Goal: Task Accomplishment & Management: Complete application form

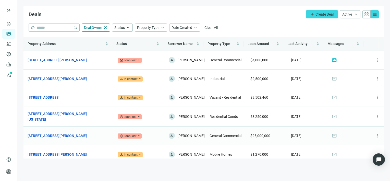
scroll to position [9, 0]
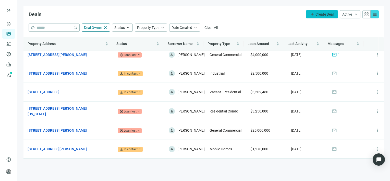
click at [321, 12] on span "Create Deal" at bounding box center [324, 14] width 18 height 4
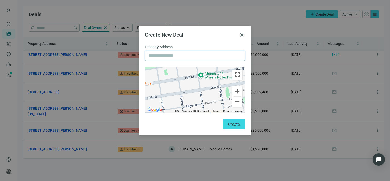
click at [204, 56] on input "text" at bounding box center [194, 56] width 93 height 10
paste input "**********"
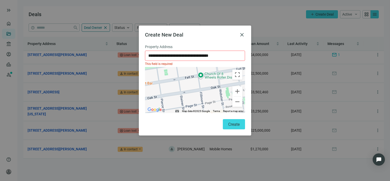
type input "**********"
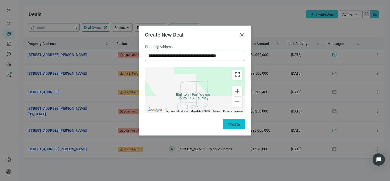
click at [237, 124] on span "Create" at bounding box center [233, 124] width 11 height 5
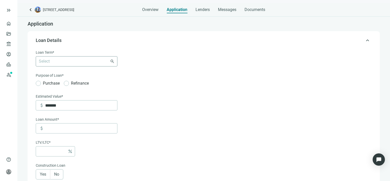
click at [112, 61] on div "Select 6-36 Months 3 Years 5 Years 7 Years 10 Years 30 Years" at bounding box center [77, 61] width 82 height 10
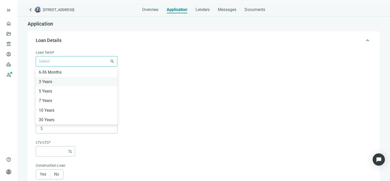
click at [53, 81] on div "3 Years" at bounding box center [77, 81] width 76 height 6
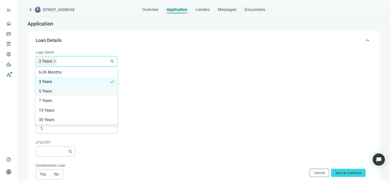
click at [51, 90] on div "5 Years" at bounding box center [77, 91] width 76 height 6
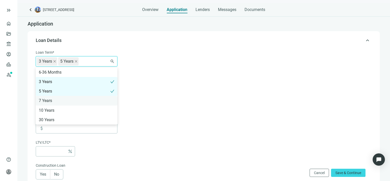
click at [51, 101] on div "7 Years" at bounding box center [77, 100] width 76 height 6
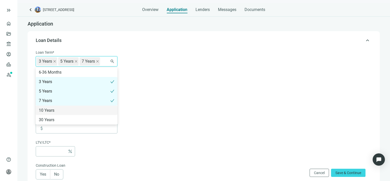
click at [51, 109] on div "10 Years" at bounding box center [77, 110] width 76 height 6
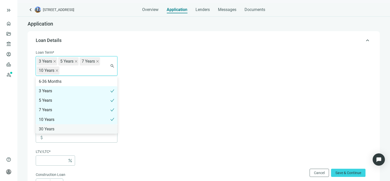
click at [51, 127] on div "30 Years" at bounding box center [77, 129] width 76 height 6
click at [189, 108] on form "Loan Term* 3 Years 5 Years 7 Years 10 Years 30 Years 6-36 Months 3 Years 5 Year…" at bounding box center [203, 184] width 335 height 268
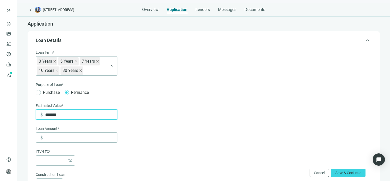
drag, startPoint x: 75, startPoint y: 113, endPoint x: 36, endPoint y: 113, distance: 38.5
click at [36, 113] on div "attach_money *******" at bounding box center [77, 114] width 82 height 10
type input "*********"
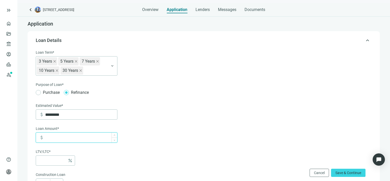
click at [56, 138] on input at bounding box center [81, 137] width 72 height 10
type input "*"
type input "*****"
type input "***"
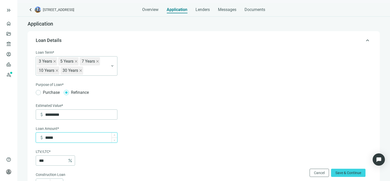
type input "******"
type input "***"
type input "*******"
type input "*"
type input "*********"
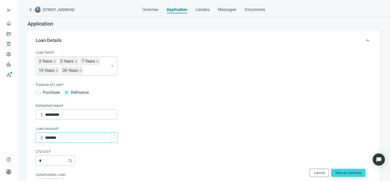
type input "**"
type input "*********"
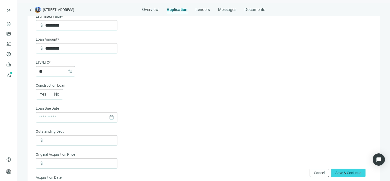
scroll to position [102, 0]
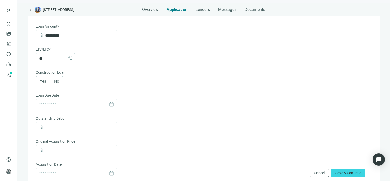
click at [59, 82] on span "No" at bounding box center [56, 81] width 5 height 5
click at [112, 104] on div "calendar_today" at bounding box center [76, 104] width 75 height 10
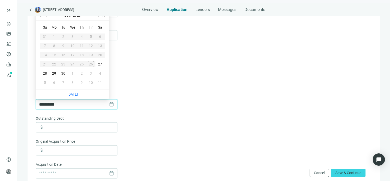
type input "**********"
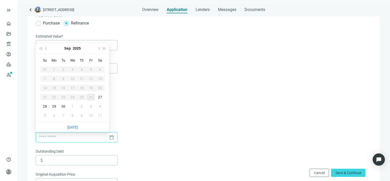
scroll to position [51, 0]
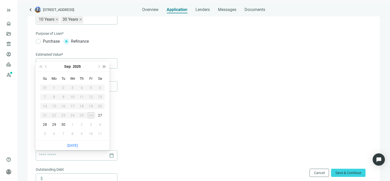
click at [104, 66] on span "Next year (Control + right)" at bounding box center [104, 66] width 3 height 3
click at [40, 66] on span "Last year (Control + left)" at bounding box center [40, 66] width 3 height 3
click at [99, 66] on span "Next month (PageDown)" at bounding box center [98, 66] width 3 height 3
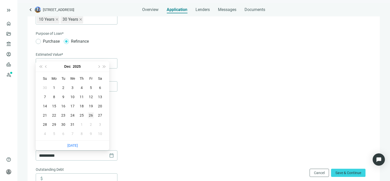
type input "**********"
click at [90, 115] on div "26" at bounding box center [91, 115] width 6 height 6
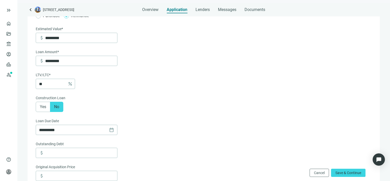
scroll to position [102, 0]
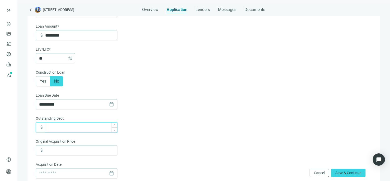
click at [58, 127] on input at bounding box center [81, 127] width 72 height 10
type input "*********"
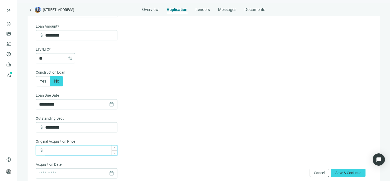
click at [57, 151] on input at bounding box center [81, 150] width 72 height 10
type input "*********"
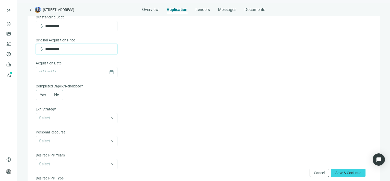
scroll to position [204, 0]
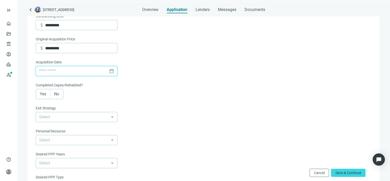
click at [80, 70] on input at bounding box center [73, 71] width 68 height 10
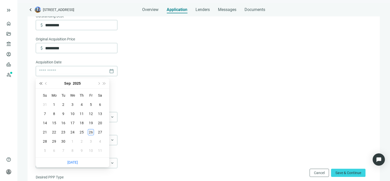
click at [41, 84] on span "Last year (Control + left)" at bounding box center [40, 83] width 3 height 3
click at [45, 83] on span "Previous month (PageUp)" at bounding box center [46, 83] width 3 height 3
type input "**********"
click at [53, 113] on div "8" at bounding box center [54, 114] width 6 height 6
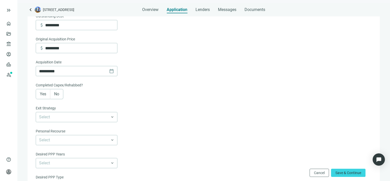
click at [41, 95] on span "Yes" at bounding box center [43, 93] width 6 height 5
click at [57, 95] on span "No" at bounding box center [56, 93] width 5 height 5
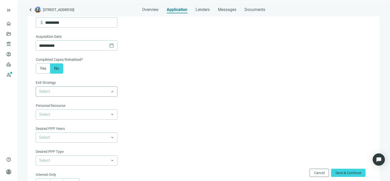
click at [113, 93] on span at bounding box center [76, 92] width 75 height 10
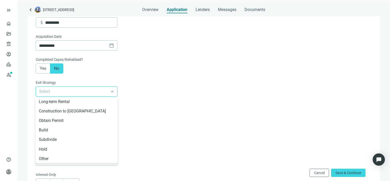
scroll to position [7, 0]
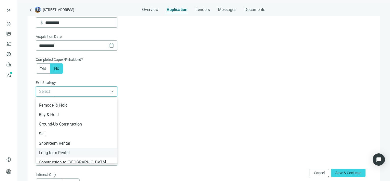
click at [63, 153] on div "Long-term Rental" at bounding box center [77, 152] width 76 height 6
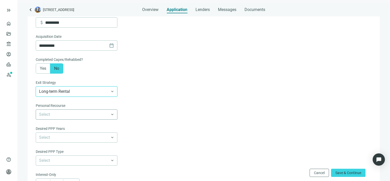
click at [58, 116] on input "search" at bounding box center [74, 114] width 70 height 10
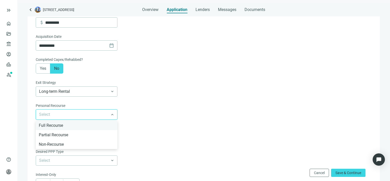
click at [54, 127] on div "Full Recourse" at bounding box center [77, 125] width 76 height 6
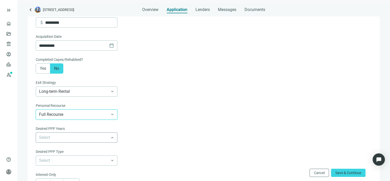
click at [111, 138] on span at bounding box center [76, 137] width 75 height 10
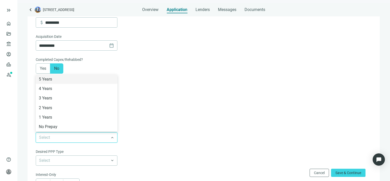
click at [203, 134] on form "**********" at bounding box center [203, 11] width 335 height 383
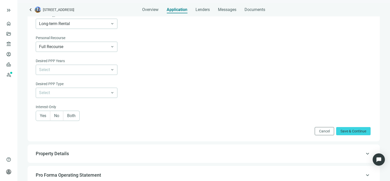
scroll to position [306, 0]
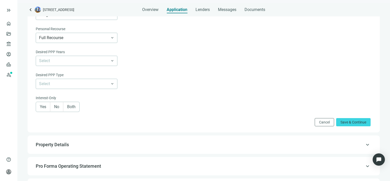
click at [75, 108] on span "Both" at bounding box center [71, 106] width 8 height 5
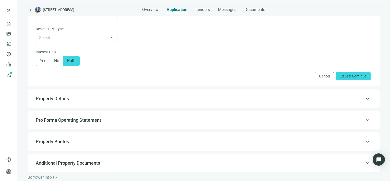
scroll to position [357, 0]
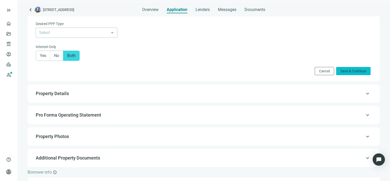
click at [354, 73] on span "Save & Continue" at bounding box center [353, 71] width 26 height 4
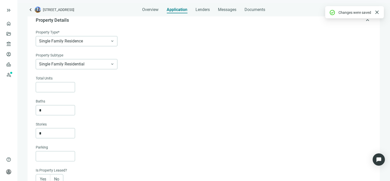
scroll to position [36, 0]
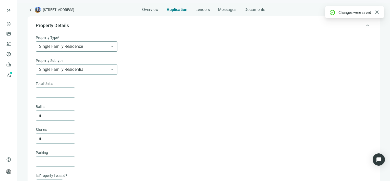
click at [114, 46] on span "Single Family Residence" at bounding box center [76, 47] width 75 height 10
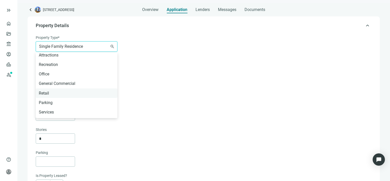
scroll to position [260, 0]
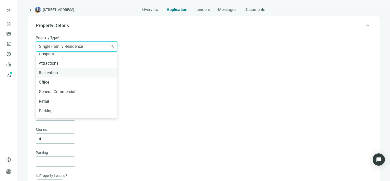
click at [50, 73] on div "Recreation" at bounding box center [77, 72] width 76 height 6
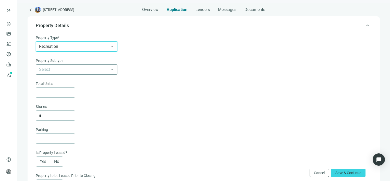
click at [98, 71] on input "search" at bounding box center [74, 70] width 70 height 10
click at [112, 46] on span "Recreation" at bounding box center [76, 47] width 75 height 10
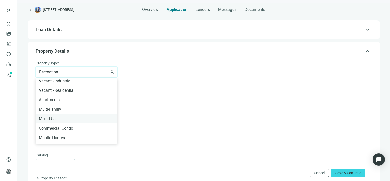
scroll to position [132, 0]
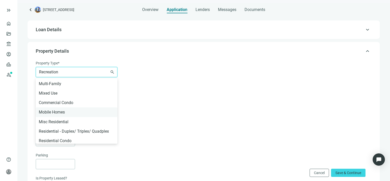
click at [59, 110] on div "Mobile Homes" at bounding box center [77, 112] width 76 height 6
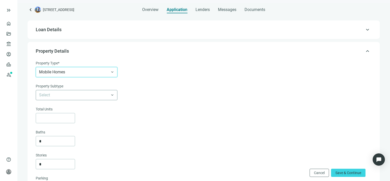
click at [93, 96] on input "search" at bounding box center [74, 95] width 70 height 10
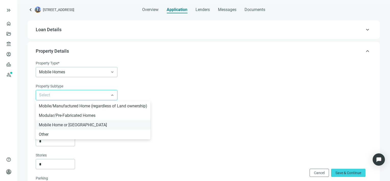
click at [75, 125] on div "Mobile Home or [GEOGRAPHIC_DATA]" at bounding box center [93, 124] width 108 height 6
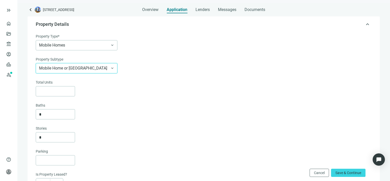
scroll to position [62, 0]
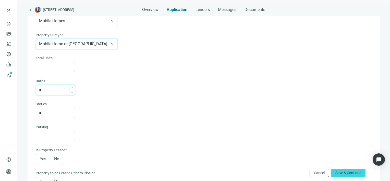
click at [47, 88] on input "*" at bounding box center [57, 90] width 36 height 10
click at [44, 112] on input "*" at bounding box center [57, 113] width 36 height 10
click at [50, 64] on input at bounding box center [57, 67] width 36 height 10
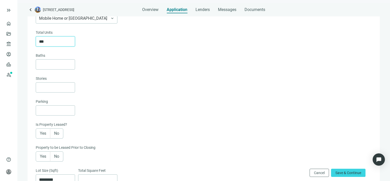
scroll to position [113, 0]
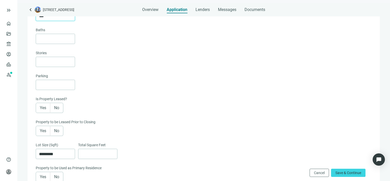
type input "***"
click at [41, 108] on span "Yes" at bounding box center [43, 107] width 6 height 5
click at [42, 128] on label "Yes" at bounding box center [43, 131] width 15 height 10
click at [244, 98] on div "Is Property Leased?" at bounding box center [203, 99] width 335 height 7
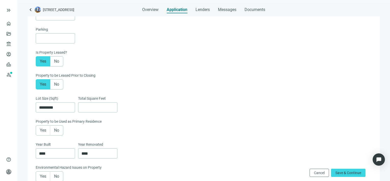
scroll to position [164, 0]
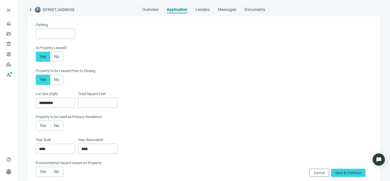
click at [55, 125] on span "No" at bounding box center [56, 125] width 5 height 5
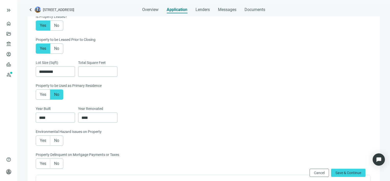
scroll to position [215, 0]
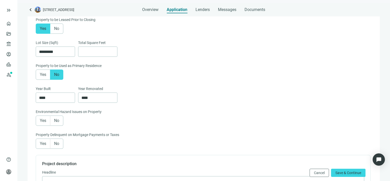
click at [57, 121] on span "No" at bounding box center [56, 120] width 5 height 5
click at [57, 145] on span "No" at bounding box center [56, 143] width 5 height 5
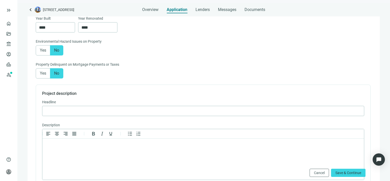
scroll to position [291, 0]
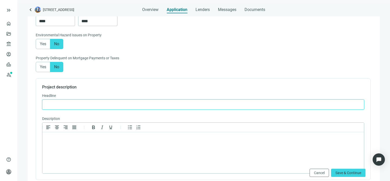
click at [86, 104] on input "text" at bounding box center [202, 105] width 315 height 10
paste input "**********"
type input "**********"
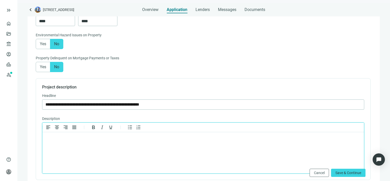
click at [107, 141] on p "Rich Text Area. Press ALT-0 for help." at bounding box center [203, 138] width 313 height 5
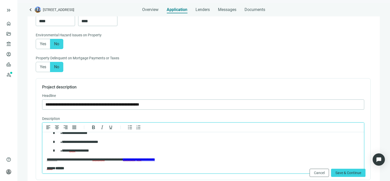
scroll to position [0, 0]
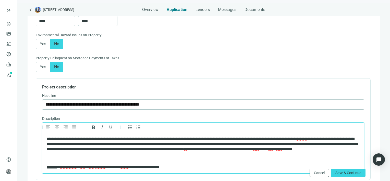
click at [86, 138] on span "**********" at bounding box center [203, 144] width 312 height 14
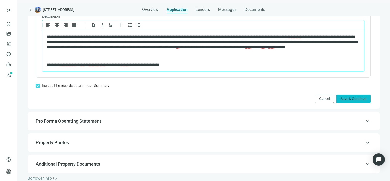
click at [342, 100] on span "Save & Continue" at bounding box center [353, 98] width 26 height 4
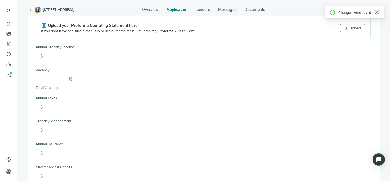
scroll to position [58, 0]
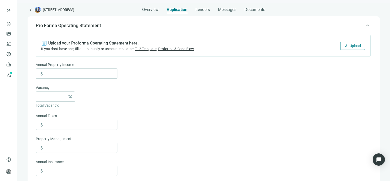
click at [350, 47] on span "Upload" at bounding box center [355, 46] width 11 height 4
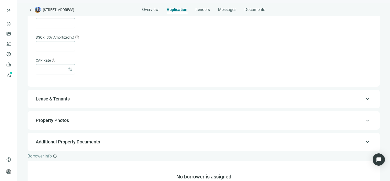
scroll to position [338, 0]
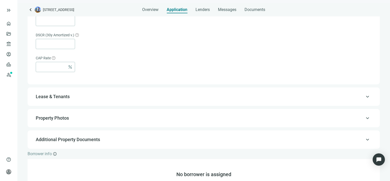
click at [364, 96] on span "keyboard_arrow_up" at bounding box center [367, 96] width 6 height 0
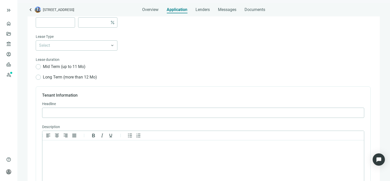
scroll to position [79, 0]
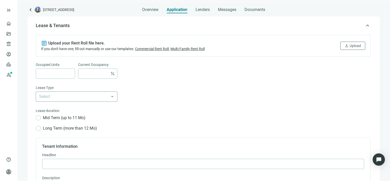
click at [113, 95] on span at bounding box center [76, 97] width 75 height 10
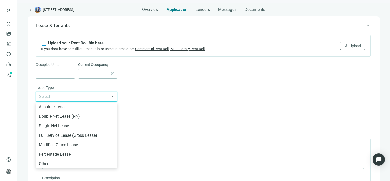
scroll to position [0, 0]
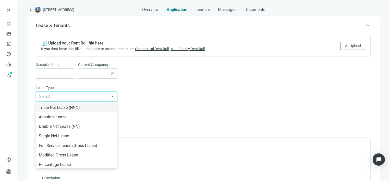
click at [166, 109] on div "Lease duration" at bounding box center [203, 111] width 335 height 7
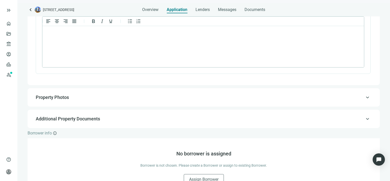
scroll to position [258, 0]
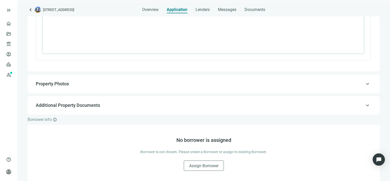
click at [364, 84] on span "keyboard_arrow_up" at bounding box center [367, 84] width 6 height 0
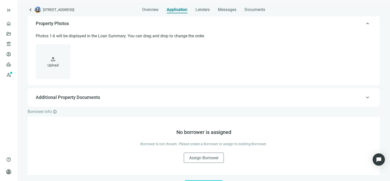
scroll to position [101, 0]
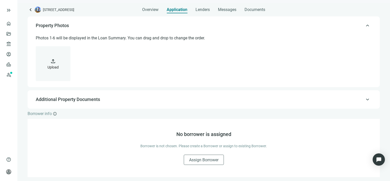
click at [53, 63] on span "upload" at bounding box center [53, 61] width 6 height 6
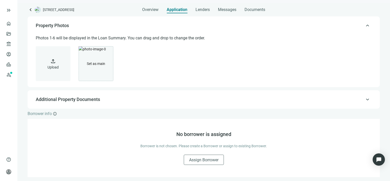
click at [364, 99] on span "keyboard_arrow_up" at bounding box center [367, 99] width 6 height 0
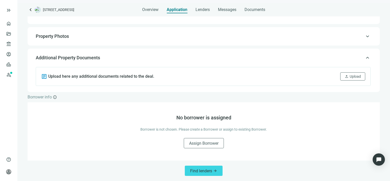
scroll to position [90, 0]
click at [350, 75] on span "Upload" at bounding box center [355, 76] width 11 height 4
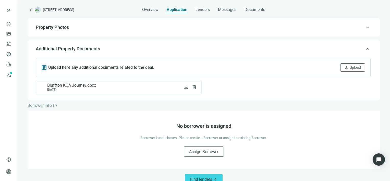
scroll to position [107, 0]
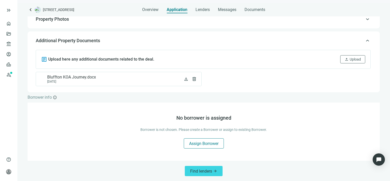
click at [204, 143] on span "Assign Borrower" at bounding box center [203, 143] width 29 height 5
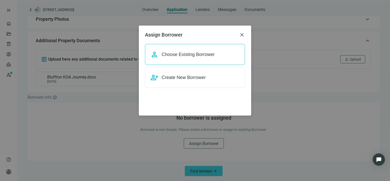
click at [189, 54] on span "Choose Existing Borrower" at bounding box center [188, 54] width 53 height 5
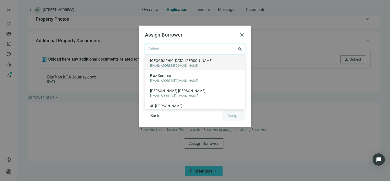
click at [191, 52] on input "search" at bounding box center [192, 49] width 89 height 10
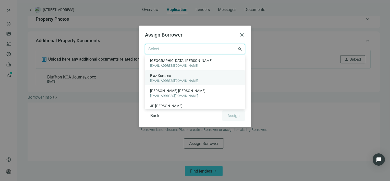
click at [171, 76] on span "[PERSON_NAME]" at bounding box center [174, 76] width 48 height 6
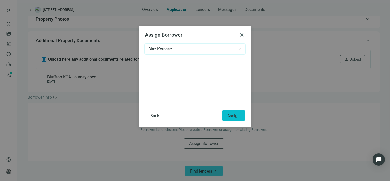
click at [230, 115] on span "Assign" at bounding box center [233, 115] width 12 height 5
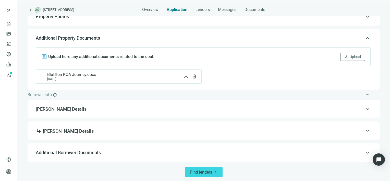
scroll to position [110, 0]
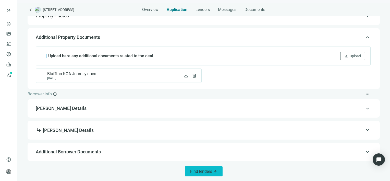
click at [202, 170] on span "Find lenders" at bounding box center [201, 171] width 22 height 5
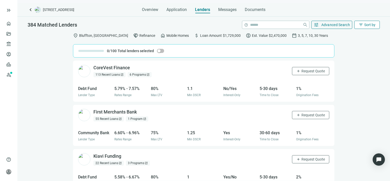
click at [367, 24] on span "Sort by" at bounding box center [369, 25] width 11 height 4
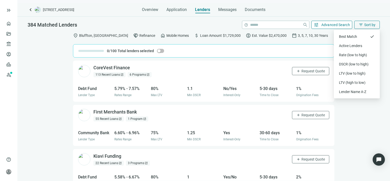
click at [327, 25] on span "Advanced Search" at bounding box center [335, 25] width 29 height 4
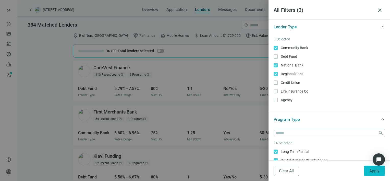
click at [373, 169] on span "Apply" at bounding box center [374, 170] width 10 height 5
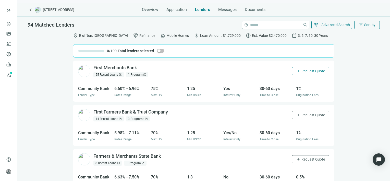
click at [301, 72] on span "Request Quote" at bounding box center [312, 71] width 23 height 4
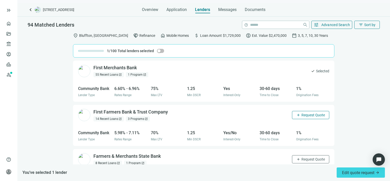
click at [303, 116] on span "Request Quote" at bounding box center [312, 115] width 23 height 4
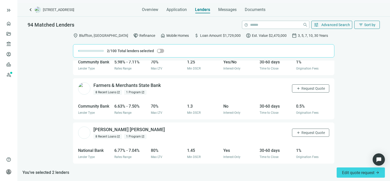
scroll to position [77, 0]
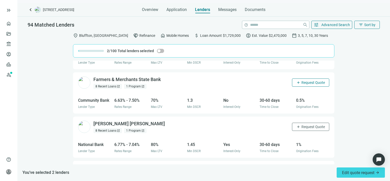
click at [304, 82] on span "Request Quote" at bounding box center [312, 82] width 23 height 4
click at [301, 127] on span "Request Quote" at bounding box center [312, 127] width 23 height 4
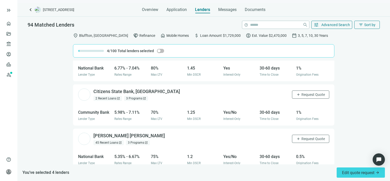
scroll to position [153, 0]
click at [304, 94] on span "Request Quote" at bounding box center [312, 94] width 23 height 4
click at [303, 138] on span "Request Quote" at bounding box center [312, 138] width 23 height 4
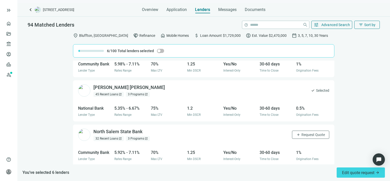
scroll to position [204, 0]
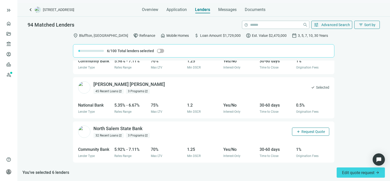
click at [307, 131] on span "Request Quote" at bounding box center [312, 131] width 23 height 4
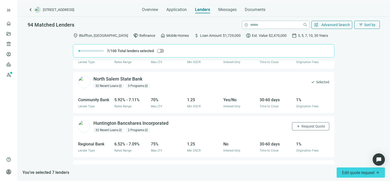
scroll to position [255, 0]
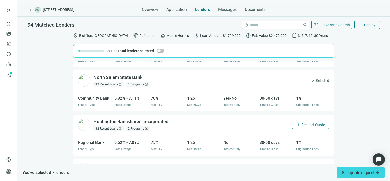
click at [309, 123] on span "Request Quote" at bounding box center [312, 125] width 23 height 4
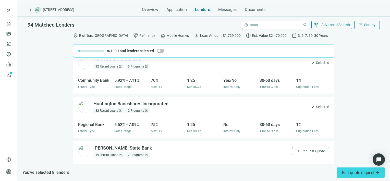
scroll to position [306, 0]
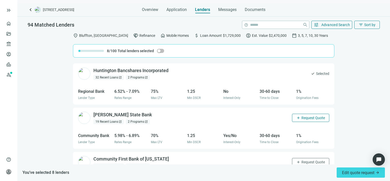
click at [309, 119] on button "add Request Quote" at bounding box center [310, 118] width 37 height 8
click at [313, 161] on span "Request Quote" at bounding box center [312, 162] width 23 height 4
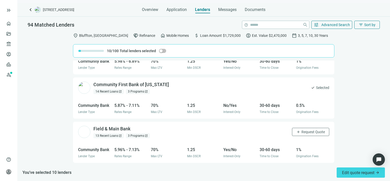
scroll to position [385, 0]
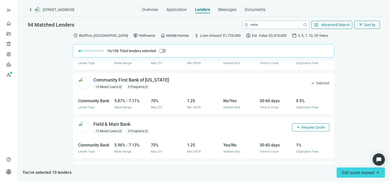
click at [304, 128] on span "Request Quote" at bounding box center [312, 127] width 23 height 4
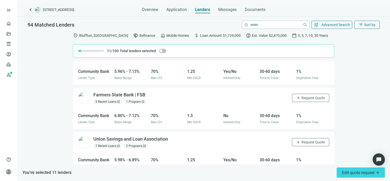
scroll to position [462, 0]
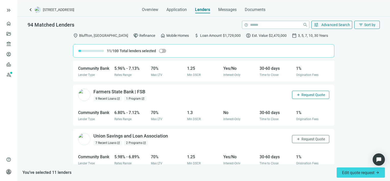
click at [302, 95] on span "Request Quote" at bounding box center [312, 95] width 23 height 4
click at [302, 138] on span "Request Quote" at bounding box center [312, 139] width 23 height 4
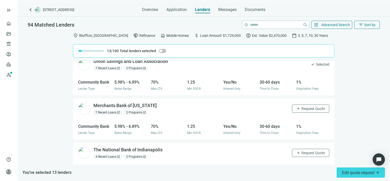
scroll to position [538, 0]
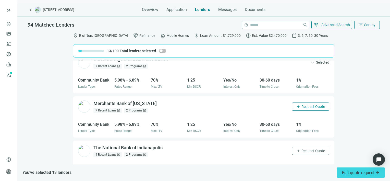
click at [302, 106] on span "Request Quote" at bounding box center [312, 106] width 23 height 4
click at [304, 152] on button "add Request Quote" at bounding box center [310, 151] width 37 height 8
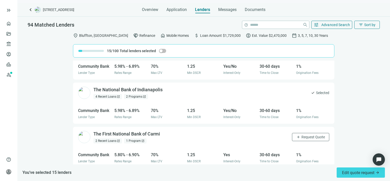
scroll to position [615, 0]
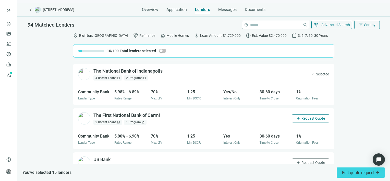
click at [307, 116] on span "Request Quote" at bounding box center [312, 118] width 23 height 4
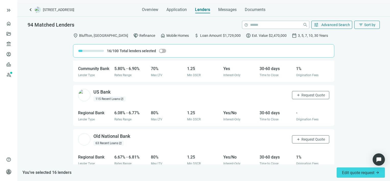
scroll to position [691, 0]
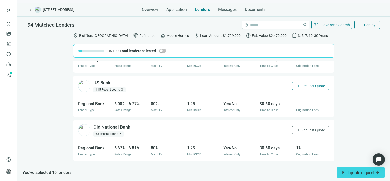
click at [301, 86] on span "Request Quote" at bounding box center [312, 86] width 23 height 4
click at [305, 129] on span "Request Quote" at bounding box center [312, 130] width 23 height 4
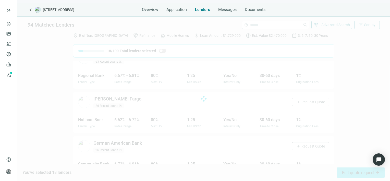
scroll to position [768, 0]
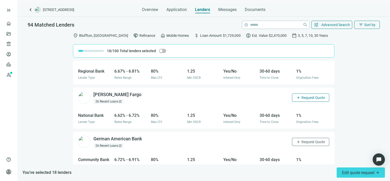
click at [312, 97] on span "Request Quote" at bounding box center [312, 97] width 23 height 4
click at [314, 141] on span "Request Quote" at bounding box center [312, 142] width 23 height 4
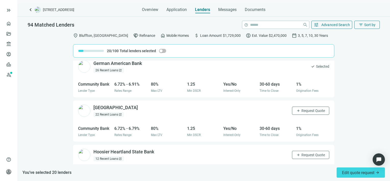
scroll to position [845, 0]
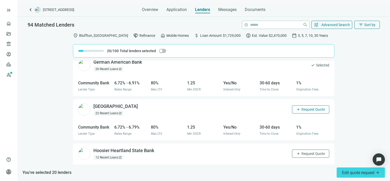
click at [301, 107] on span "Request Quote" at bounding box center [312, 109] width 23 height 4
click at [301, 151] on span "Request Quote" at bounding box center [312, 153] width 23 height 4
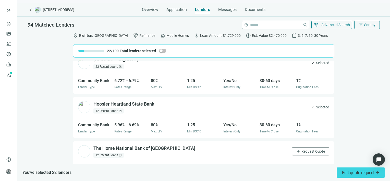
scroll to position [921, 0]
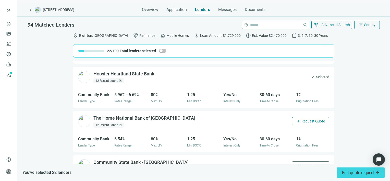
click at [301, 120] on span "Request Quote" at bounding box center [312, 121] width 23 height 4
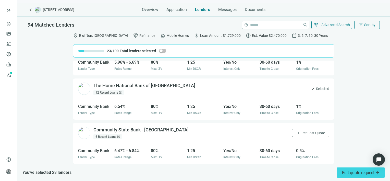
scroll to position [972, 0]
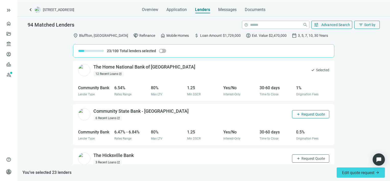
click at [318, 113] on span "Request Quote" at bounding box center [312, 114] width 23 height 4
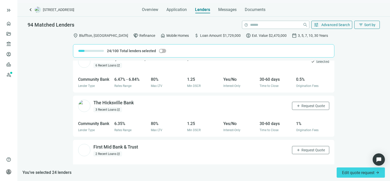
scroll to position [1049, 0]
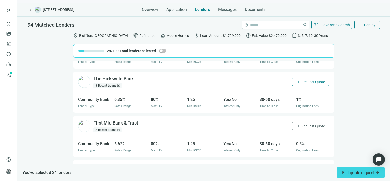
click at [312, 81] on span "Request Quote" at bounding box center [312, 82] width 23 height 4
click at [313, 125] on span "Request Quote" at bounding box center [312, 126] width 23 height 4
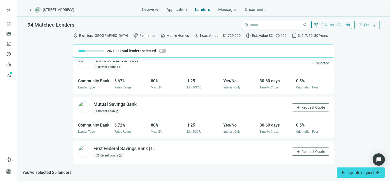
scroll to position [1125, 0]
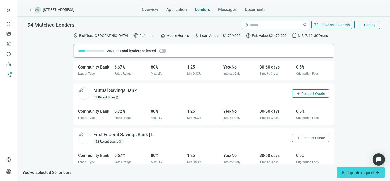
click at [301, 94] on span "Request Quote" at bounding box center [312, 93] width 23 height 4
click at [307, 138] on span "Request Quote" at bounding box center [312, 138] width 23 height 4
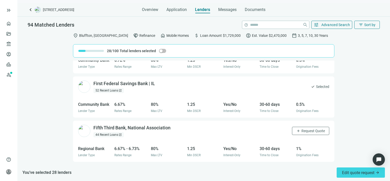
scroll to position [1202, 0]
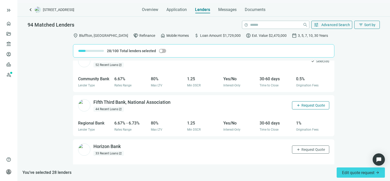
click at [302, 103] on span "Request Quote" at bounding box center [312, 105] width 23 height 4
click at [305, 147] on span "Request Quote" at bounding box center [312, 149] width 23 height 4
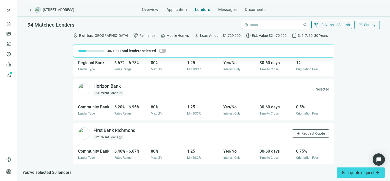
scroll to position [1267, 0]
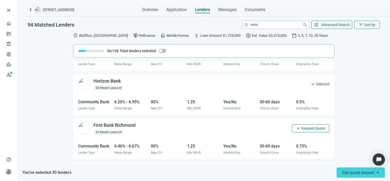
click at [302, 128] on span "Request Quote" at bounding box center [312, 128] width 23 height 4
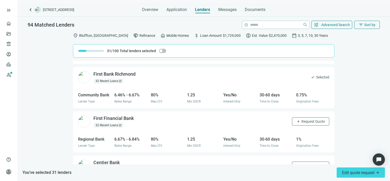
scroll to position [1344, 0]
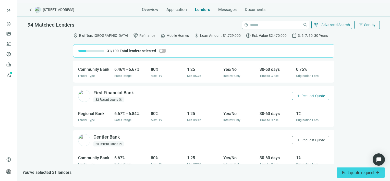
click at [308, 95] on span "Request Quote" at bounding box center [312, 96] width 23 height 4
click at [308, 138] on span "Request Quote" at bounding box center [312, 140] width 23 height 4
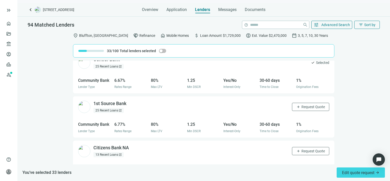
scroll to position [1446, 0]
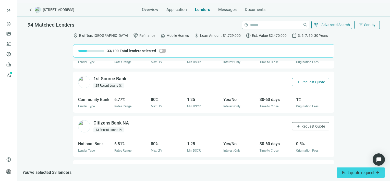
click at [302, 80] on span "Request Quote" at bounding box center [312, 82] width 23 height 4
click at [303, 124] on span "Request Quote" at bounding box center [312, 126] width 23 height 4
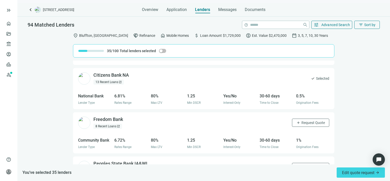
scroll to position [1523, 0]
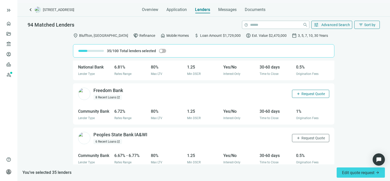
click at [301, 93] on span "Request Quote" at bounding box center [312, 94] width 23 height 4
click at [307, 136] on span "Request Quote" at bounding box center [312, 138] width 23 height 4
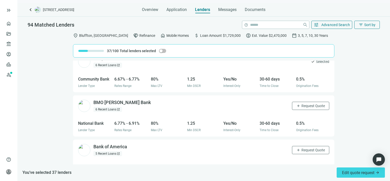
scroll to position [1599, 0]
click at [301, 103] on span "Request Quote" at bounding box center [312, 105] width 23 height 4
click at [301, 148] on span "Request Quote" at bounding box center [312, 150] width 23 height 4
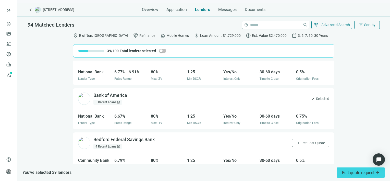
scroll to position [1676, 0]
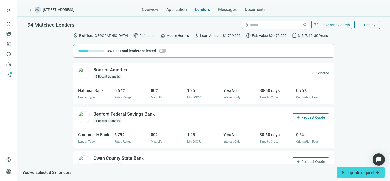
click at [303, 116] on span "Request Quote" at bounding box center [312, 117] width 23 height 4
drag, startPoint x: 306, startPoint y: 159, endPoint x: 298, endPoint y: 119, distance: 40.2
click at [306, 159] on span "Request Quote" at bounding box center [312, 161] width 23 height 4
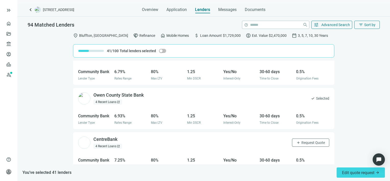
scroll to position [1752, 0]
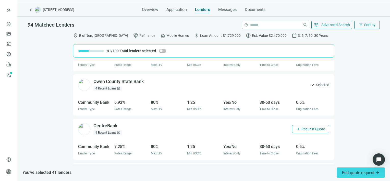
click at [304, 128] on span "Request Quote" at bounding box center [312, 129] width 23 height 4
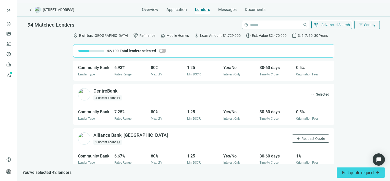
scroll to position [1803, 0]
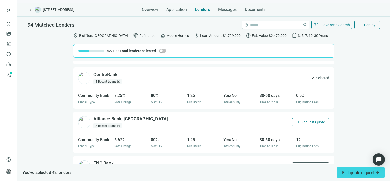
click at [305, 120] on span "Request Quote" at bounding box center [312, 122] width 23 height 4
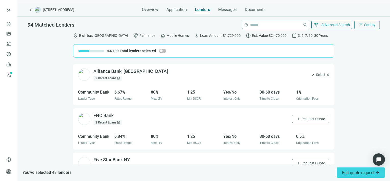
scroll to position [1854, 0]
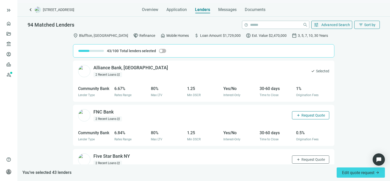
click at [304, 113] on span "Request Quote" at bounding box center [312, 115] width 23 height 4
click at [308, 157] on span "Request Quote" at bounding box center [312, 159] width 23 height 4
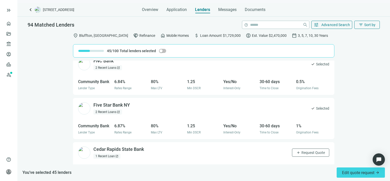
scroll to position [1931, 0]
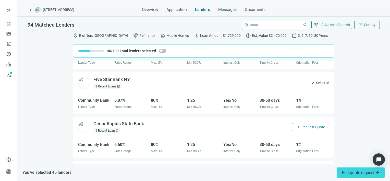
click at [309, 126] on span "Request Quote" at bounding box center [312, 127] width 23 height 4
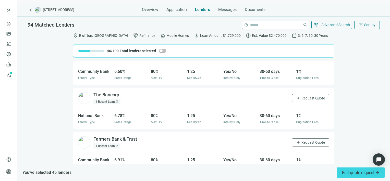
scroll to position [2007, 0]
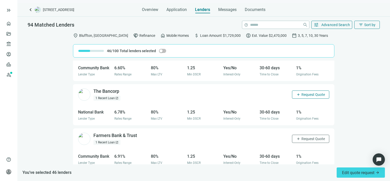
click at [305, 92] on span "Request Quote" at bounding box center [312, 94] width 23 height 4
click at [310, 137] on span "Request Quote" at bounding box center [312, 139] width 23 height 4
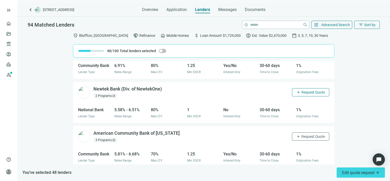
scroll to position [2073, 0]
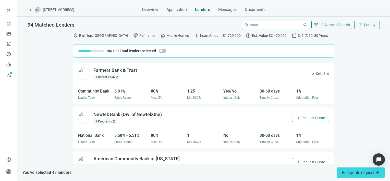
click at [309, 116] on span "Request Quote" at bounding box center [312, 118] width 23 height 4
click at [309, 160] on span "Request Quote" at bounding box center [312, 162] width 23 height 4
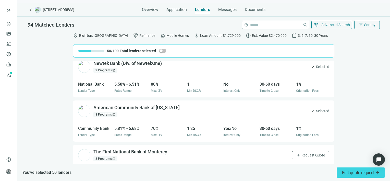
scroll to position [2149, 0]
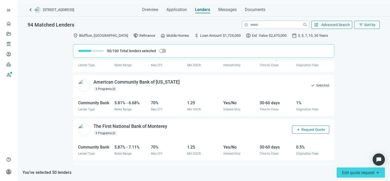
click at [308, 127] on span "Request Quote" at bounding box center [312, 129] width 23 height 4
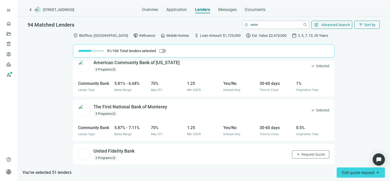
scroll to position [2200, 0]
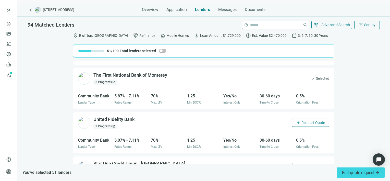
click at [302, 120] on span "Request Quote" at bounding box center [312, 122] width 23 height 4
click at [302, 165] on span "Request Quote" at bounding box center [312, 167] width 23 height 4
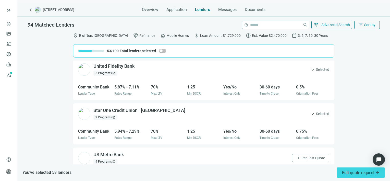
scroll to position [2277, 0]
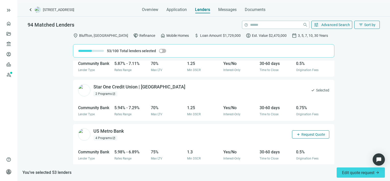
click at [303, 132] on span "Request Quote" at bounding box center [312, 134] width 23 height 4
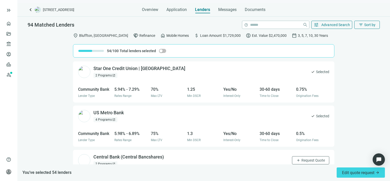
scroll to position [2353, 0]
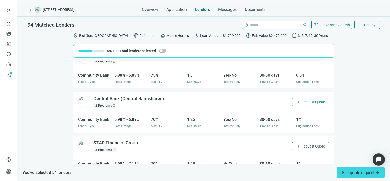
click at [307, 100] on span "Request Quote" at bounding box center [312, 102] width 23 height 4
click at [307, 144] on span "Request Quote" at bounding box center [312, 146] width 23 height 4
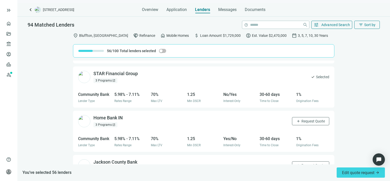
scroll to position [2430, 0]
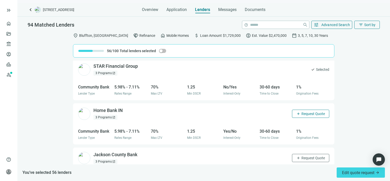
click at [308, 112] on span "Request Quote" at bounding box center [312, 114] width 23 height 4
click at [305, 156] on span "Request Quote" at bounding box center [312, 158] width 23 height 4
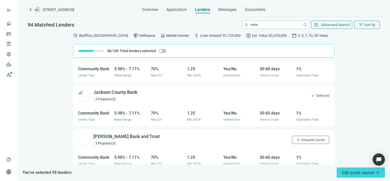
scroll to position [2506, 0]
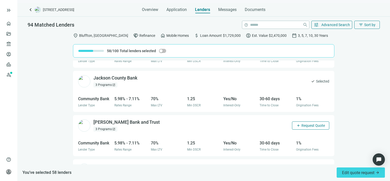
click at [306, 123] on span "Request Quote" at bounding box center [312, 125] width 23 height 4
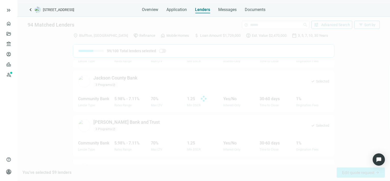
scroll to position [2539, 0]
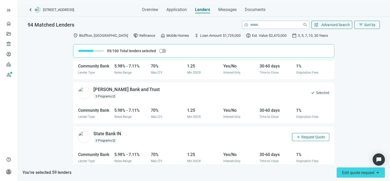
click at [305, 135] on span "Request Quote" at bounding box center [312, 137] width 23 height 4
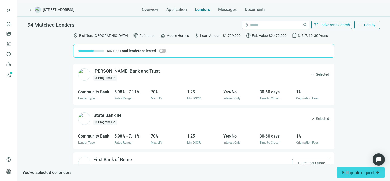
scroll to position [2590, 0]
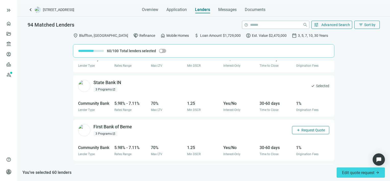
click at [302, 128] on span "Request Quote" at bounding box center [312, 130] width 23 height 4
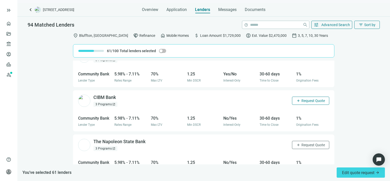
scroll to position [2667, 0]
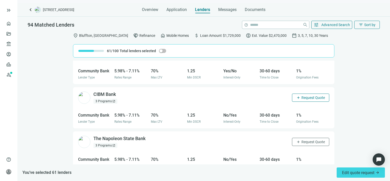
click at [303, 95] on span "Request Quote" at bounding box center [312, 97] width 23 height 4
click at [306, 140] on span "Request Quote" at bounding box center [312, 142] width 23 height 4
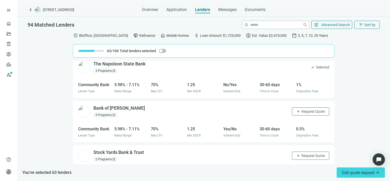
scroll to position [2743, 0]
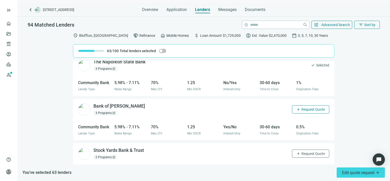
click at [308, 107] on span "Request Quote" at bounding box center [312, 109] width 23 height 4
click at [309, 151] on span "Request Quote" at bounding box center [312, 153] width 23 height 4
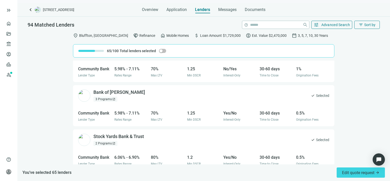
scroll to position [2820, 0]
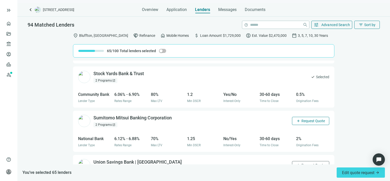
click at [301, 119] on span "Request Quote" at bounding box center [312, 121] width 23 height 4
click at [302, 163] on span "Request Quote" at bounding box center [312, 165] width 23 height 4
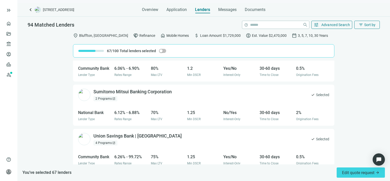
scroll to position [2896, 0]
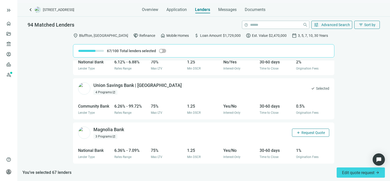
click at [302, 130] on span "Request Quote" at bounding box center [312, 132] width 23 height 4
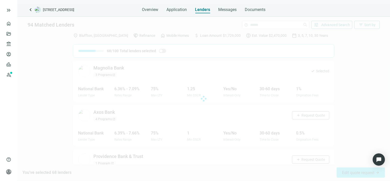
scroll to position [2973, 0]
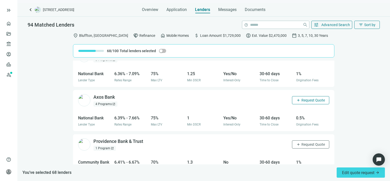
click at [307, 98] on span "Request Quote" at bounding box center [312, 100] width 23 height 4
click at [307, 142] on span "Request Quote" at bounding box center [312, 144] width 23 height 4
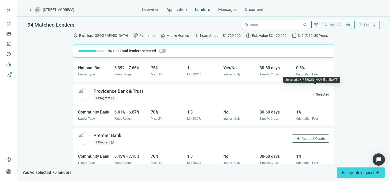
scroll to position [3024, 0]
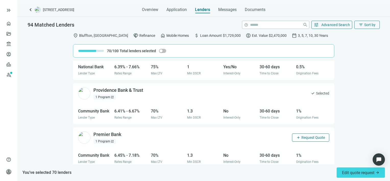
click at [307, 135] on span "Request Quote" at bounding box center [312, 137] width 23 height 4
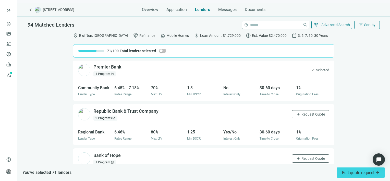
scroll to position [3101, 0]
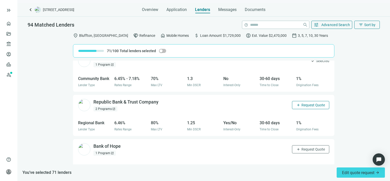
click at [303, 103] on span "Request Quote" at bounding box center [312, 105] width 23 height 4
click at [302, 147] on span "Request Quote" at bounding box center [312, 149] width 23 height 4
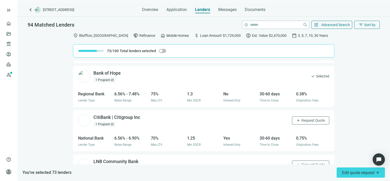
scroll to position [3177, 0]
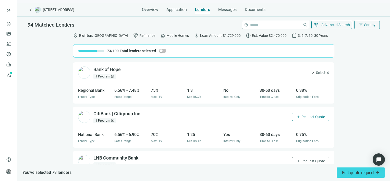
click at [302, 115] on span "Request Quote" at bounding box center [312, 117] width 23 height 4
click at [303, 159] on span "Request Quote" at bounding box center [312, 161] width 23 height 4
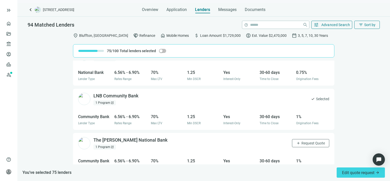
scroll to position [3254, 0]
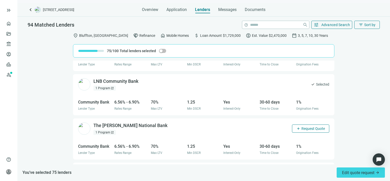
click at [305, 126] on span "Request Quote" at bounding box center [312, 128] width 23 height 4
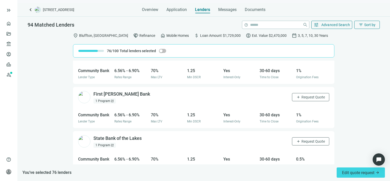
scroll to position [3330, 0]
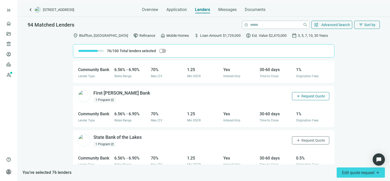
click at [311, 94] on span "Request Quote" at bounding box center [312, 96] width 23 height 4
click at [310, 138] on span "Request Quote" at bounding box center [312, 140] width 23 height 4
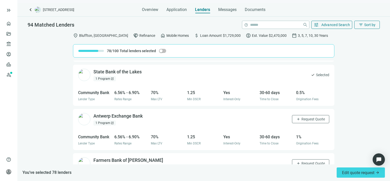
scroll to position [3407, 0]
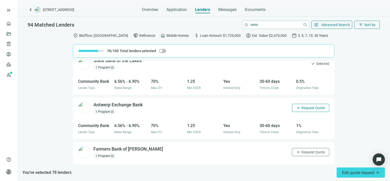
click at [308, 106] on button "add Request Quote" at bounding box center [310, 108] width 37 height 8
click at [303, 150] on span "Request Quote" at bounding box center [312, 152] width 23 height 4
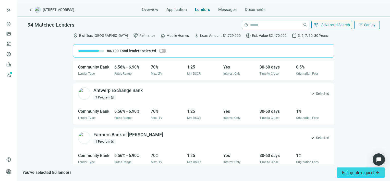
scroll to position [3472, 0]
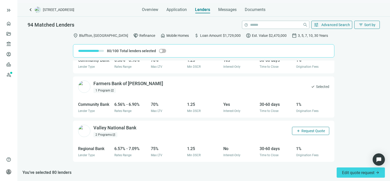
click at [296, 127] on button "add Request Quote" at bounding box center [310, 131] width 37 height 8
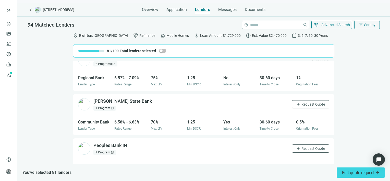
scroll to position [3549, 0]
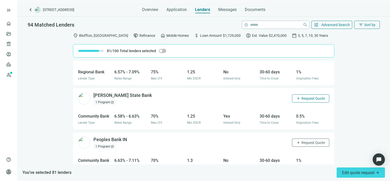
click at [307, 96] on span "Request Quote" at bounding box center [312, 98] width 23 height 4
click at [305, 140] on span "Request Quote" at bounding box center [312, 142] width 23 height 4
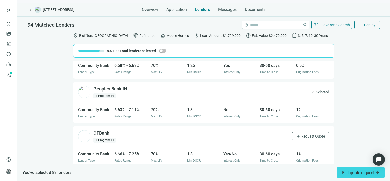
scroll to position [3600, 0]
click at [303, 133] on span "Request Quote" at bounding box center [312, 135] width 23 height 4
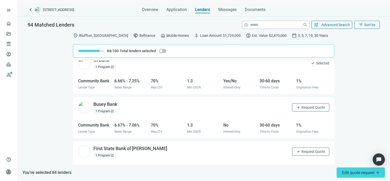
scroll to position [3676, 0]
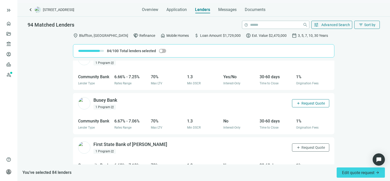
click at [304, 101] on span "Request Quote" at bounding box center [312, 103] width 23 height 4
click at [306, 145] on span "Request Quote" at bounding box center [312, 147] width 23 height 4
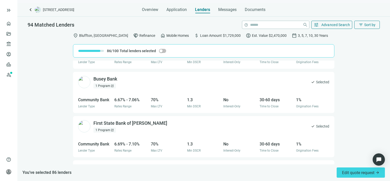
scroll to position [3728, 0]
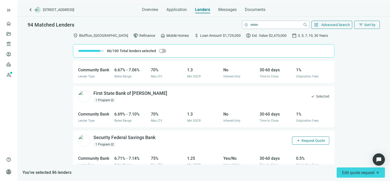
click at [306, 138] on span "Request Quote" at bounding box center [312, 140] width 23 height 4
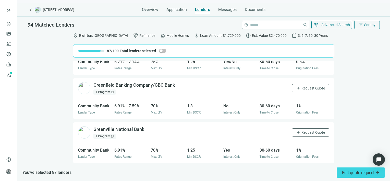
scroll to position [3830, 0]
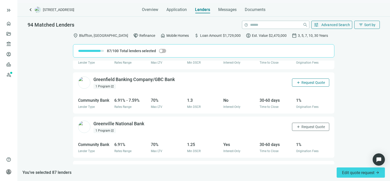
click at [308, 80] on span "Request Quote" at bounding box center [312, 82] width 23 height 4
click at [310, 125] on span "Request Quote" at bounding box center [312, 127] width 23 height 4
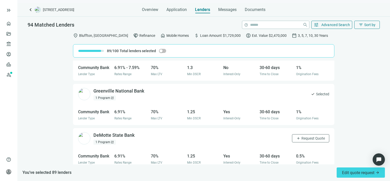
scroll to position [3888, 0]
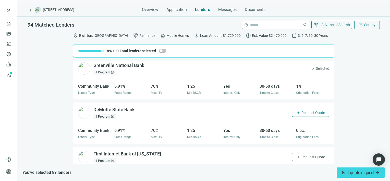
click at [309, 111] on span "Request Quote" at bounding box center [312, 113] width 23 height 4
click at [310, 153] on button "add Request Quote" at bounding box center [310, 157] width 37 height 8
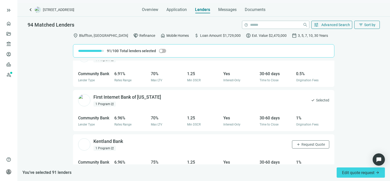
scroll to position [3964, 0]
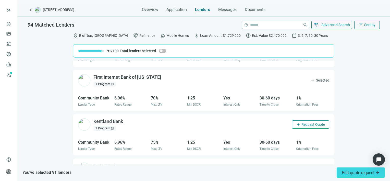
click at [309, 122] on span "Request Quote" at bounding box center [312, 124] width 23 height 4
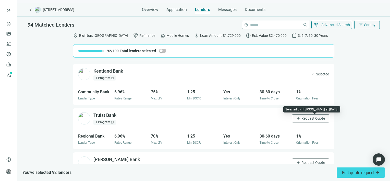
scroll to position [4015, 0]
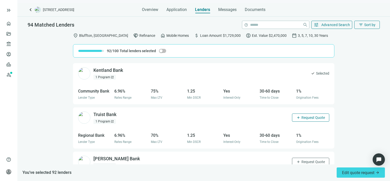
click at [308, 115] on span "Request Quote" at bounding box center [312, 117] width 23 height 4
click at [310, 160] on span "Request Quote" at bounding box center [312, 162] width 23 height 4
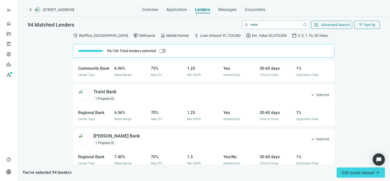
scroll to position [4039, 0]
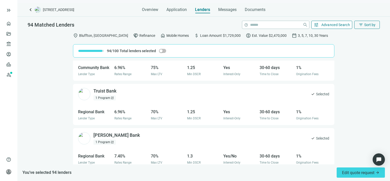
click at [335, 24] on span "Advanced Search" at bounding box center [335, 25] width 29 height 4
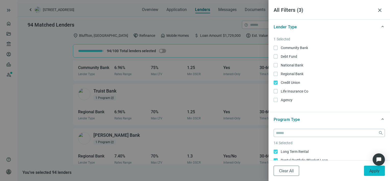
click at [372, 170] on span "Apply" at bounding box center [374, 170] width 10 height 5
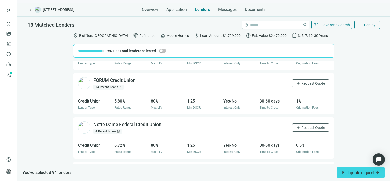
scroll to position [383, 0]
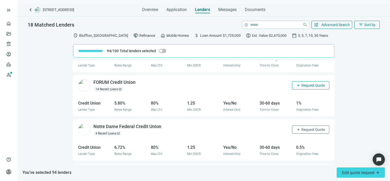
click at [301, 85] on span "Request Quote" at bounding box center [312, 85] width 23 height 4
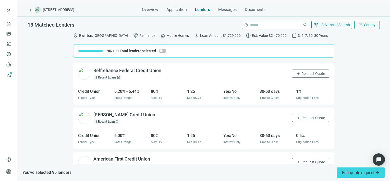
scroll to position [485, 0]
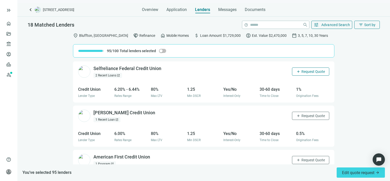
click at [310, 71] on span "Request Quote" at bounding box center [312, 71] width 23 height 4
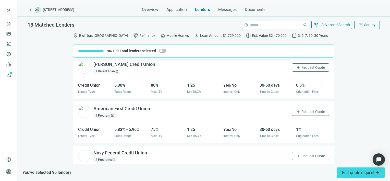
scroll to position [536, 0]
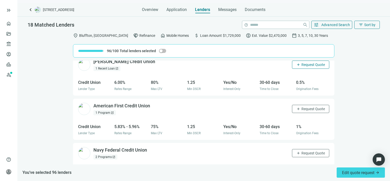
click at [308, 65] on span "Request Quote" at bounding box center [312, 65] width 23 height 4
click at [308, 108] on span "Request Quote" at bounding box center [312, 109] width 23 height 4
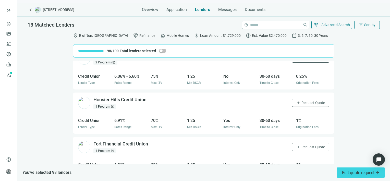
scroll to position [638, 0]
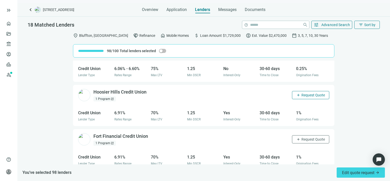
click at [307, 94] on span "Request Quote" at bounding box center [312, 95] width 23 height 4
click at [309, 138] on span "Request Quote" at bounding box center [312, 139] width 23 height 4
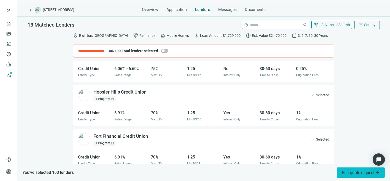
click at [357, 174] on span "Edit quote request arrow_forward" at bounding box center [361, 172] width 38 height 5
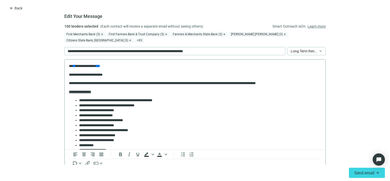
scroll to position [0, 0]
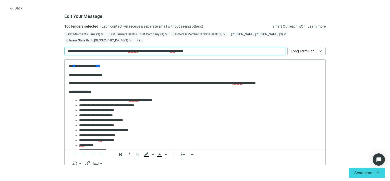
click at [232, 47] on div "**********" at bounding box center [174, 51] width 221 height 8
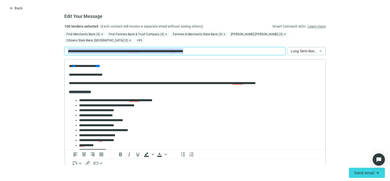
click at [232, 47] on div "**********" at bounding box center [174, 51] width 221 height 8
paste div
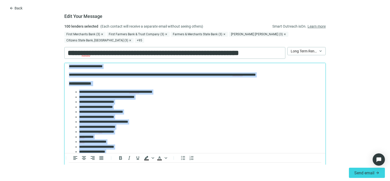
scroll to position [10, 0]
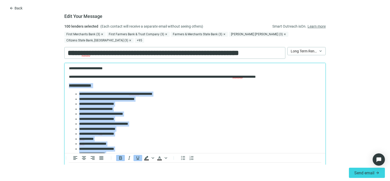
drag, startPoint x: 169, startPoint y: 109, endPoint x: 51, endPoint y: 80, distance: 121.9
click at [65, 80] on html "**********" at bounding box center [195, 161] width 261 height 216
paste body "Rich Text Area. Press ALT-0 for help."
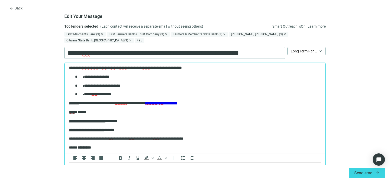
scroll to position [0, 0]
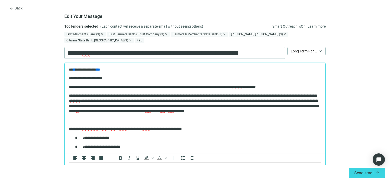
click at [108, 94] on span "**********" at bounding box center [194, 103] width 251 height 19
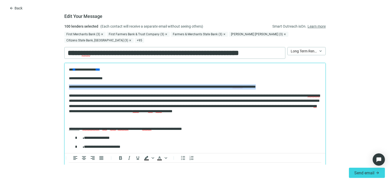
drag, startPoint x: 312, startPoint y: 86, endPoint x: 116, endPoint y: 140, distance: 203.3
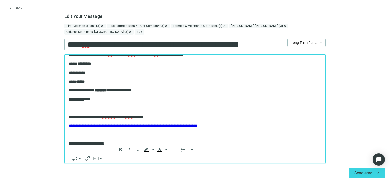
scroll to position [15, 0]
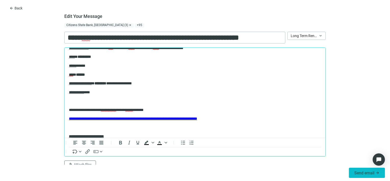
click at [360, 172] on span "Send email" at bounding box center [364, 172] width 20 height 5
